Goal: Check status: Check status

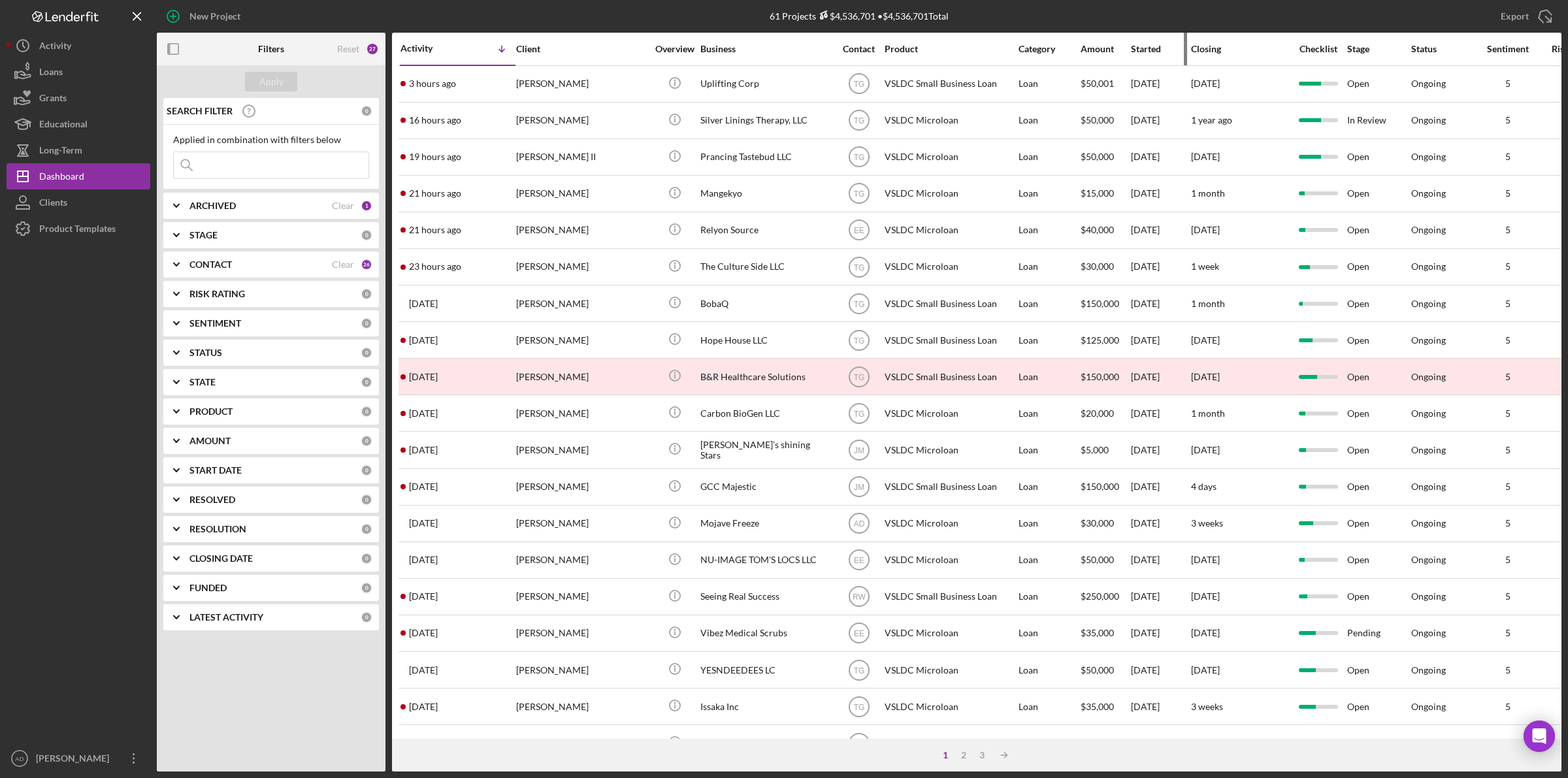
click at [1140, 46] on div "Started" at bounding box center [1160, 48] width 59 height 10
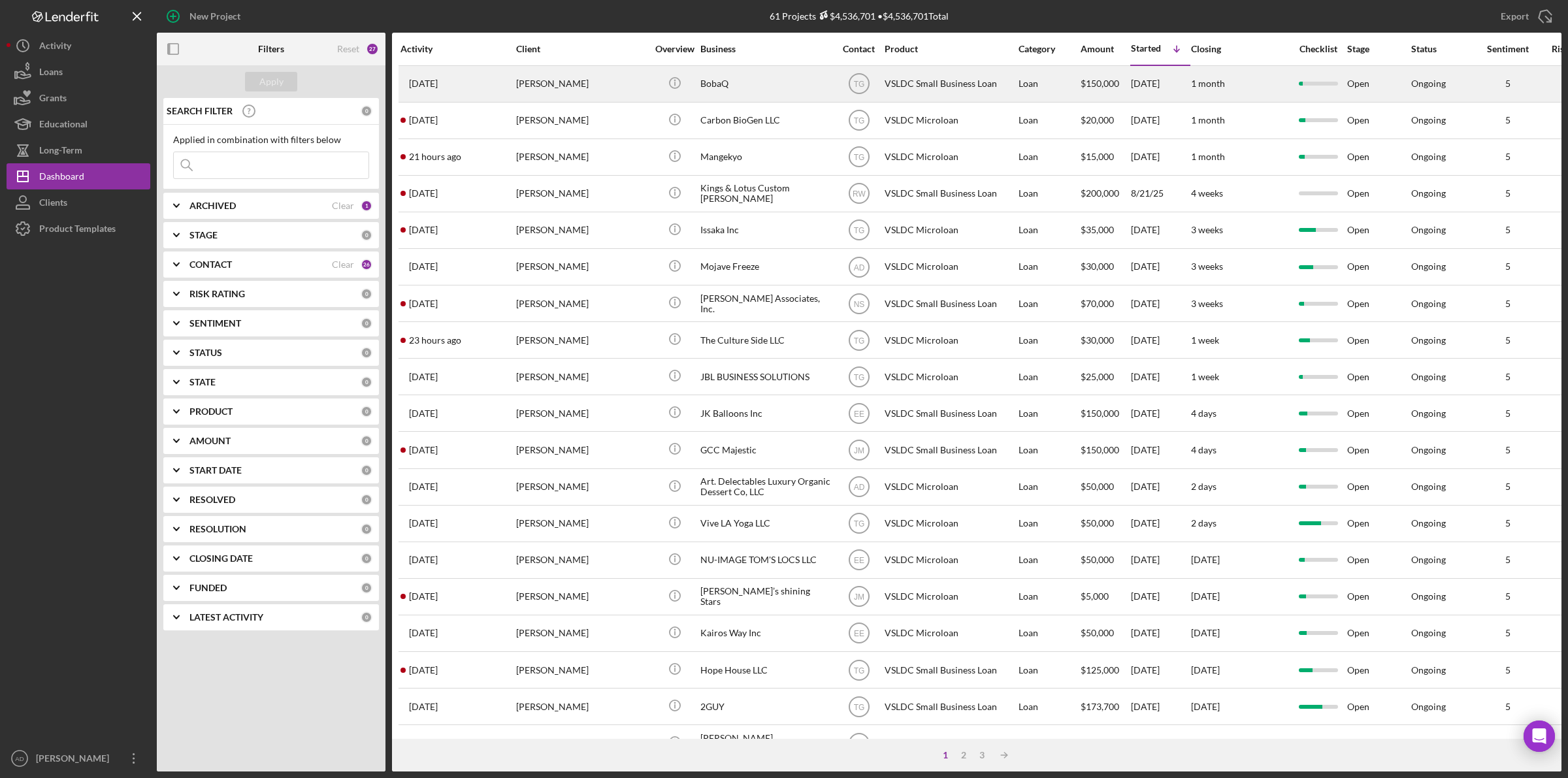
click at [602, 83] on div "[PERSON_NAME]" at bounding box center [582, 83] width 131 height 34
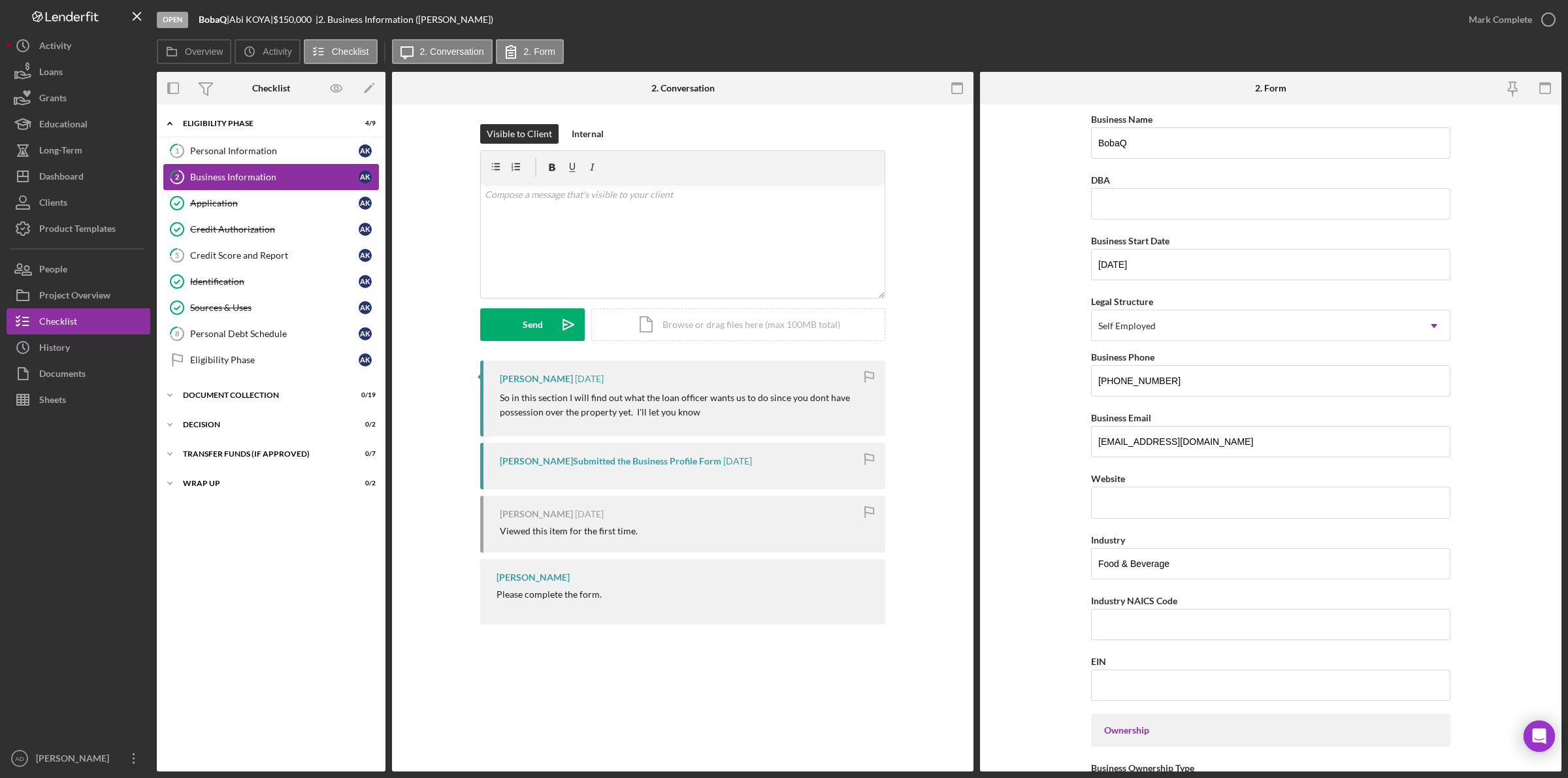
click at [213, 173] on div "Business Information" at bounding box center [274, 176] width 169 height 10
click at [245, 282] on div "Identification" at bounding box center [274, 281] width 169 height 10
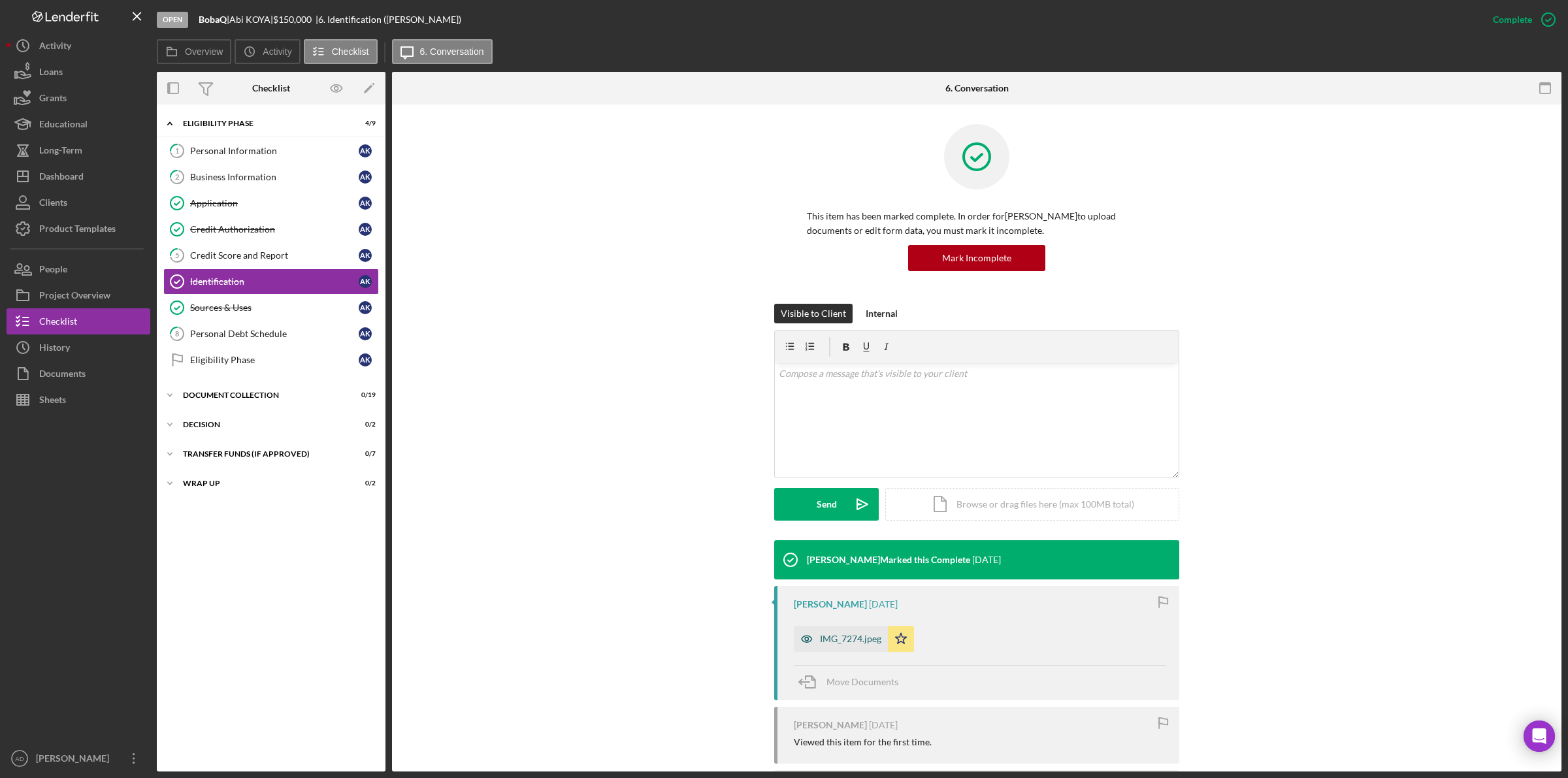
click at [840, 635] on div "IMG_7274.jpeg" at bounding box center [850, 639] width 62 height 10
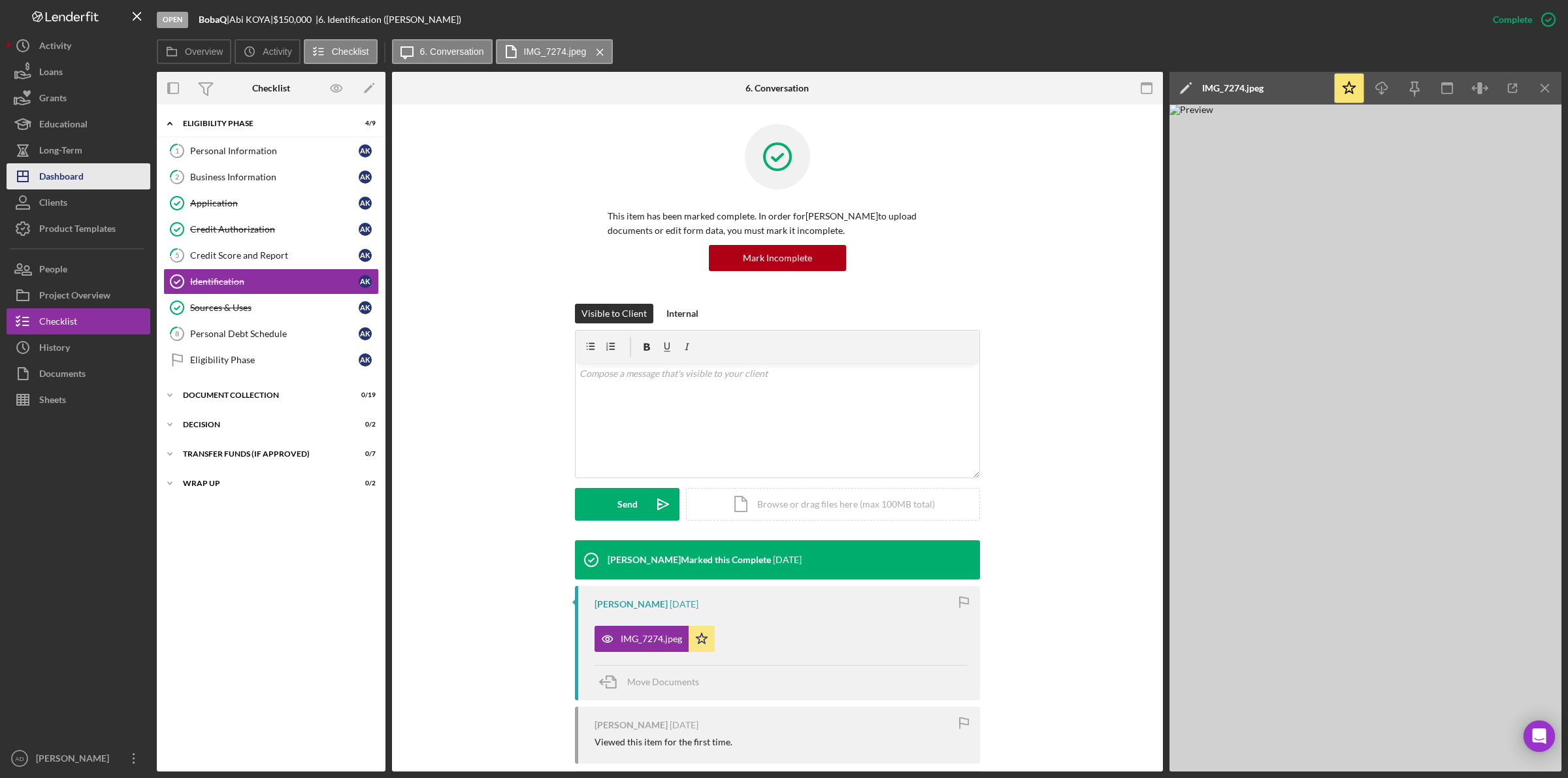
click at [61, 174] on div "Dashboard" at bounding box center [61, 177] width 45 height 29
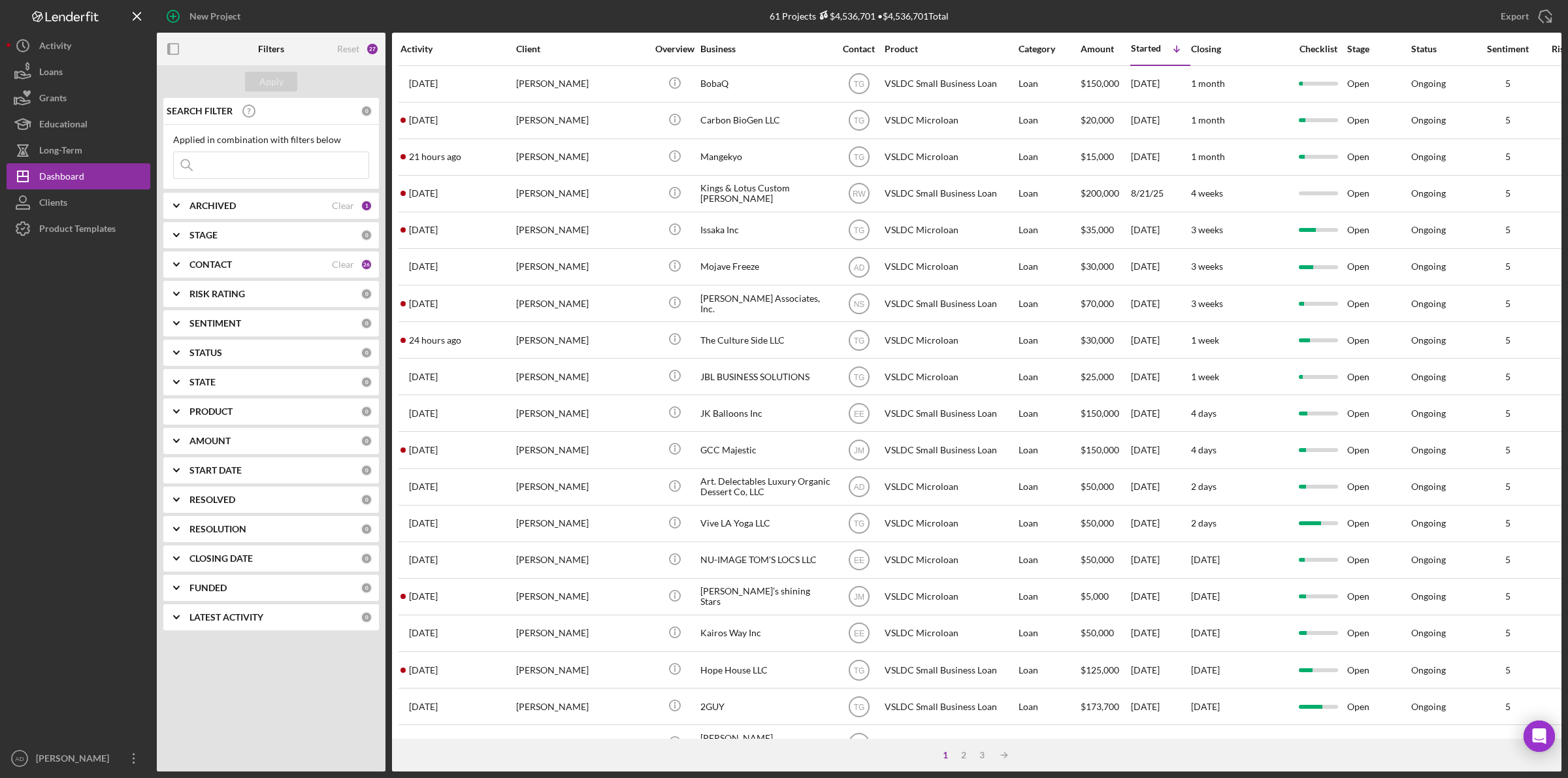
click at [237, 165] on input at bounding box center [271, 165] width 195 height 27
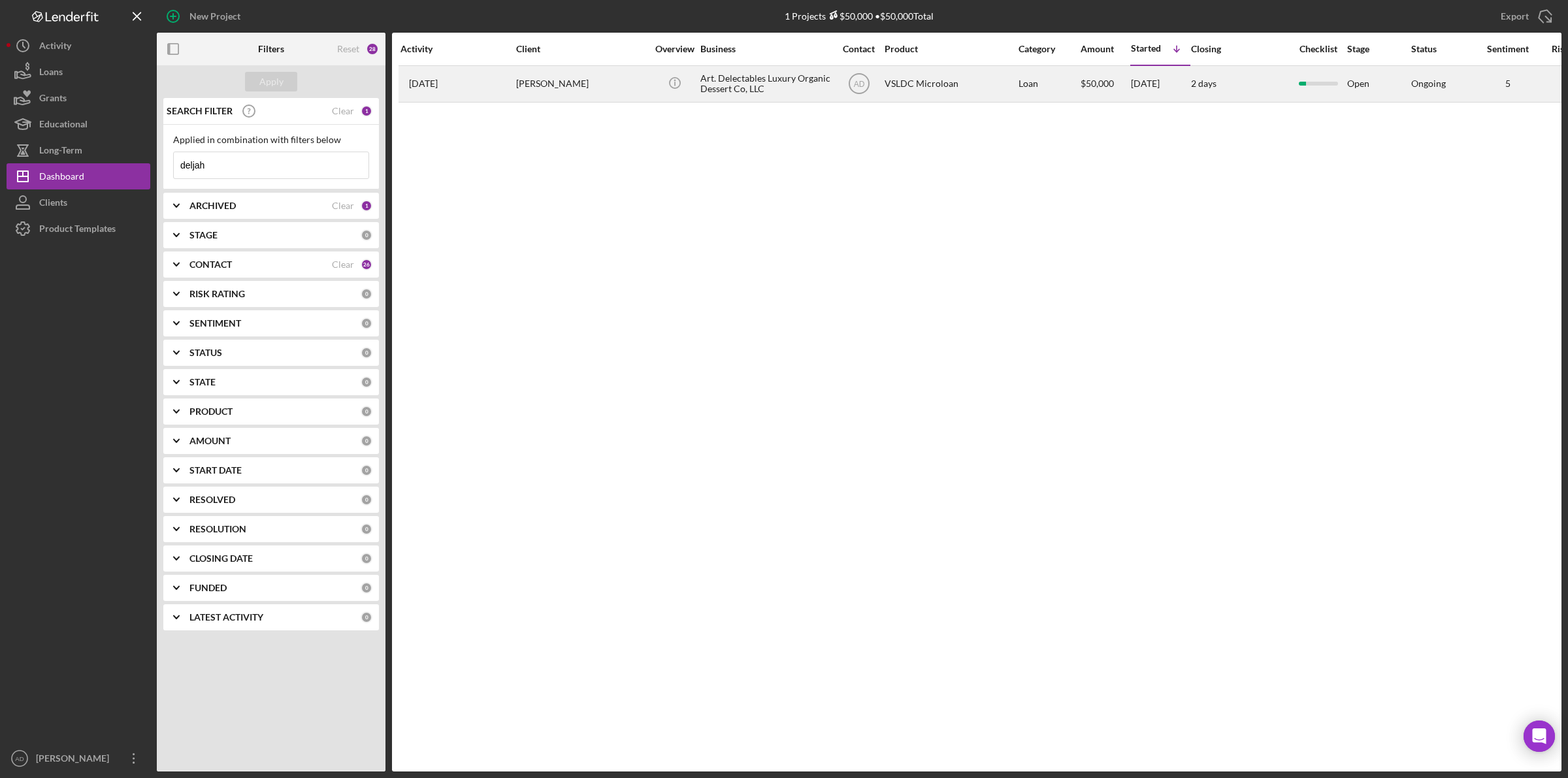
type input "deljah"
click at [625, 80] on div "[PERSON_NAME]" at bounding box center [582, 83] width 131 height 34
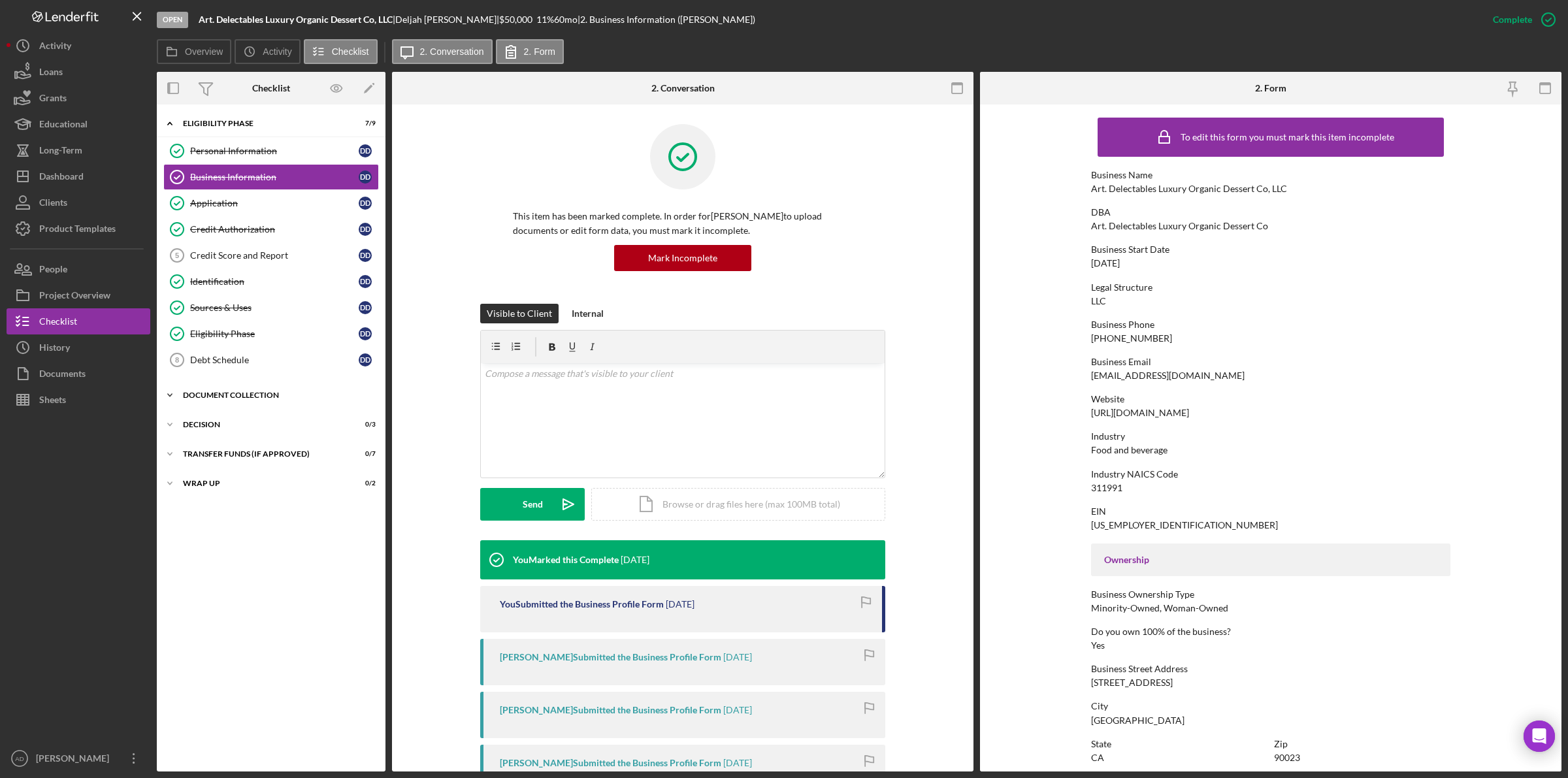
click at [171, 397] on polyline at bounding box center [170, 395] width 4 height 3
